Goal: Information Seeking & Learning: Understand process/instructions

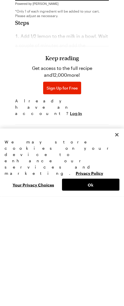
scroll to position [495, 0]
click at [74, 163] on h3 "Keep reading" at bounding box center [61, 166] width 33 height 7
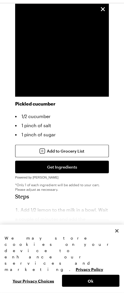
scroll to position [417, 0]
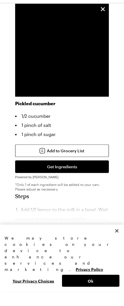
click at [88, 213] on div "Keep reading Get access to the full recipe and 12,000 more! Sign Up for Free Al…" at bounding box center [61, 259] width 93 height 93
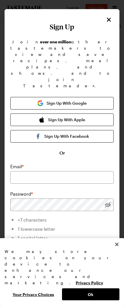
scroll to position [273, 0]
click at [110, 23] on icon "Close" at bounding box center [108, 19] width 7 height 7
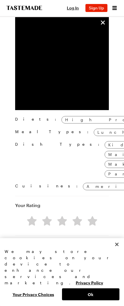
scroll to position [619, 0]
click at [99, 286] on div "We may store cookies on your device to enhance our services and marketing. Priv…" at bounding box center [62, 267] width 115 height 38
click at [89, 286] on div "We may store cookies on your device to enhance our services and marketing. Priv…" at bounding box center [62, 267] width 115 height 38
click at [96, 286] on div "We may store cookies on your device to enhance our services and marketing. Priv…" at bounding box center [62, 267] width 115 height 38
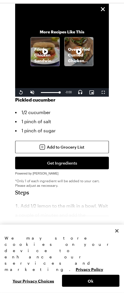
scroll to position [423, 0]
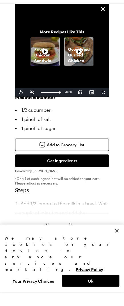
click at [23, 200] on h2 "Steps" at bounding box center [61, 203] width 93 height 7
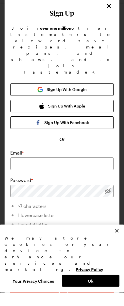
click at [97, 97] on button "Sign Up With Google" at bounding box center [61, 103] width 103 height 13
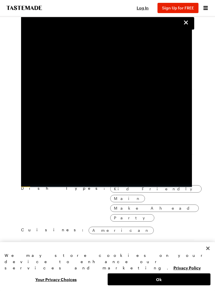
scroll to position [579, 0]
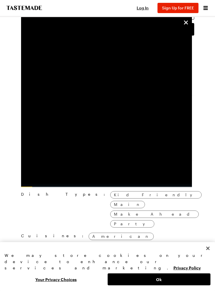
click at [187, 23] on icon "unsticky" at bounding box center [186, 22] width 7 height 7
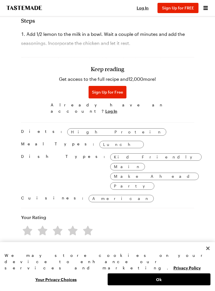
scroll to position [617, 0]
click at [209, 255] on button "Close" at bounding box center [208, 248] width 13 height 13
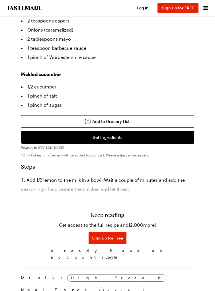
scroll to position [471, 0]
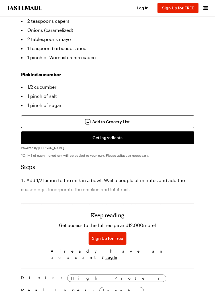
click at [117, 258] on span "Log In" at bounding box center [111, 258] width 12 height 6
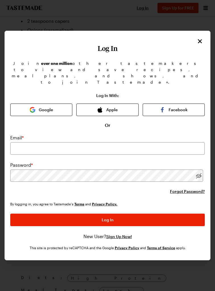
click at [124, 104] on button "Apple" at bounding box center [107, 110] width 62 height 13
click at [200, 39] on icon "Close" at bounding box center [200, 41] width 4 height 4
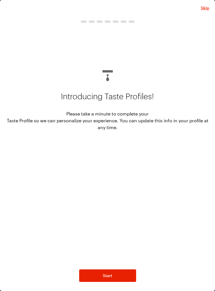
click at [205, 10] on span "Skip" at bounding box center [205, 8] width 9 height 6
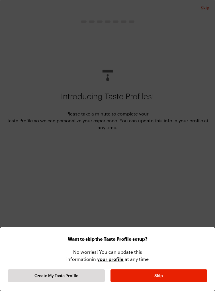
click at [172, 279] on button "Skip" at bounding box center [159, 276] width 97 height 13
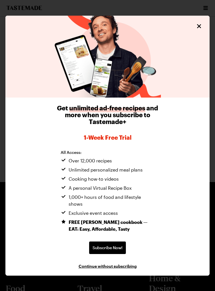
click at [200, 29] on icon "Close" at bounding box center [199, 26] width 7 height 7
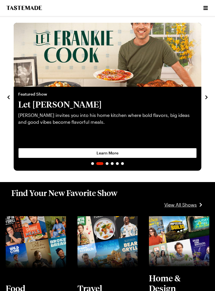
click at [207, 9] on icon "Open menu" at bounding box center [205, 8] width 7 height 7
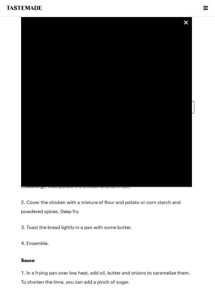
scroll to position [486, 0]
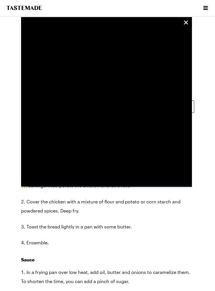
click at [189, 24] on icon "unsticky" at bounding box center [186, 22] width 7 height 7
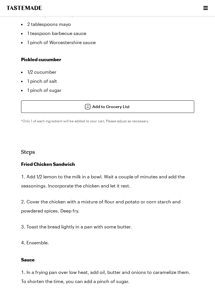
click at [22, 155] on h2 "Steps" at bounding box center [107, 151] width 173 height 7
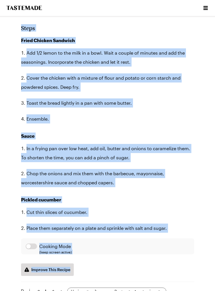
scroll to position [614, 0]
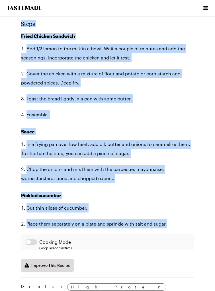
copy section "Steps Fried Chicken Sandwich Add 1/2 lemon to the milk in a bowl. Wait a couple…"
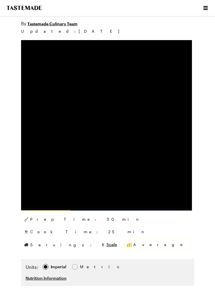
type textarea "x"
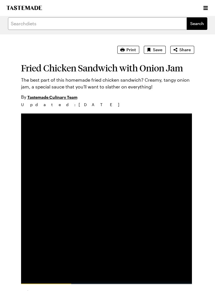
scroll to position [0, 0]
